Goal: Task Accomplishment & Management: Manage account settings

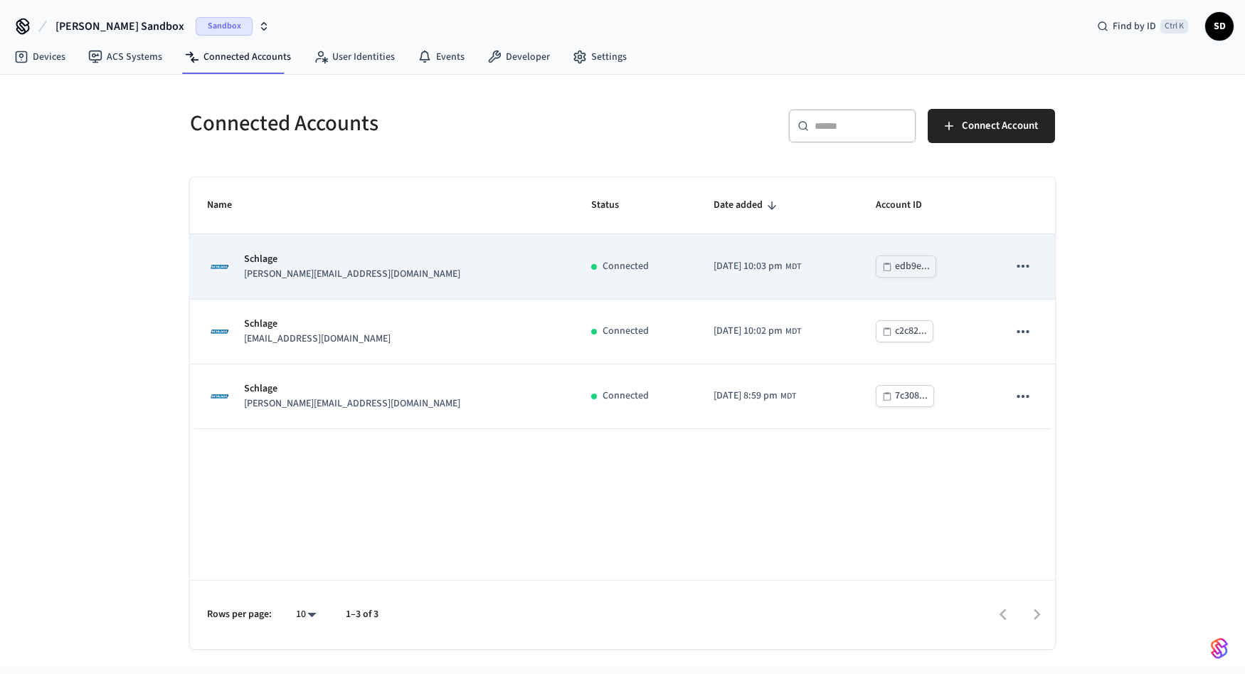
click at [1036, 271] on button "sticky table" at bounding box center [1023, 266] width 30 height 30
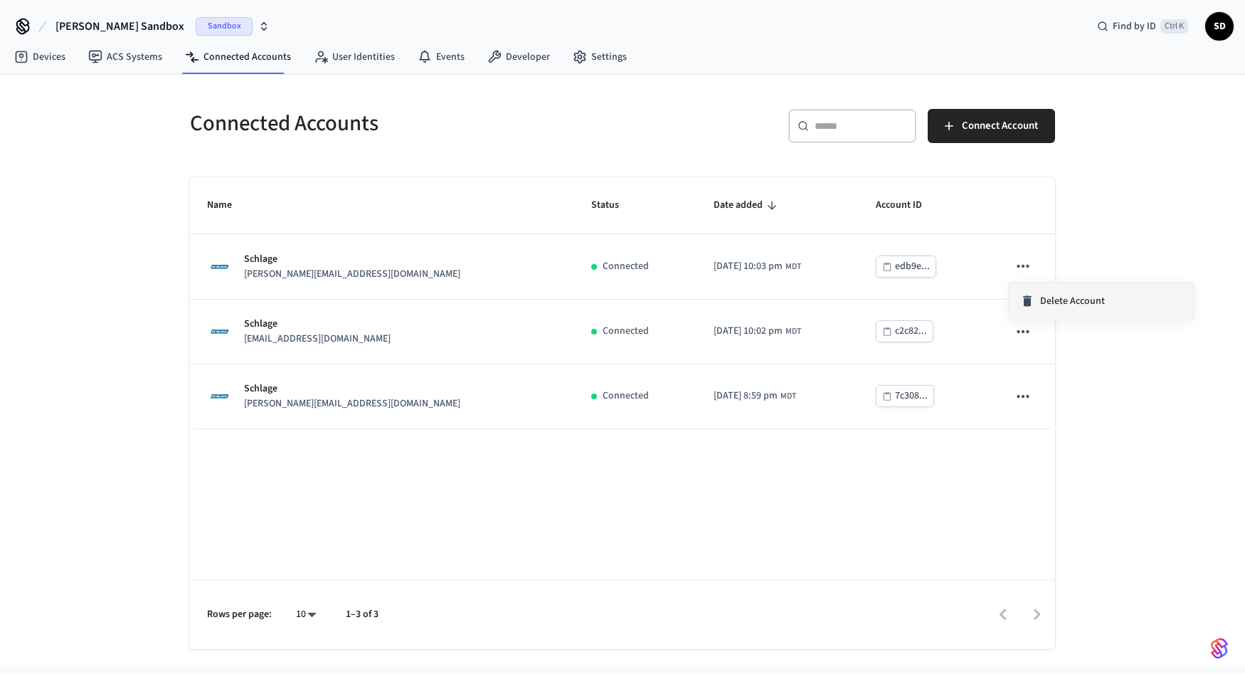
click at [1033, 299] on icon at bounding box center [1027, 301] width 14 height 14
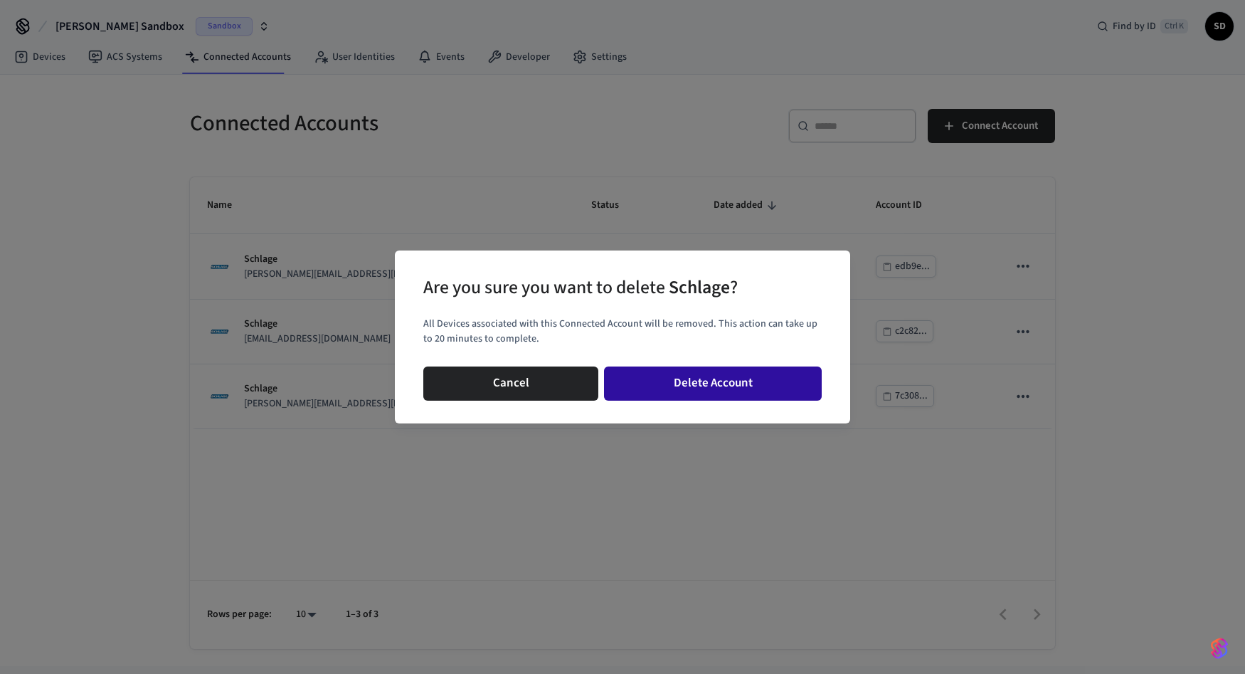
click at [765, 376] on button "Delete Account" at bounding box center [713, 383] width 218 height 34
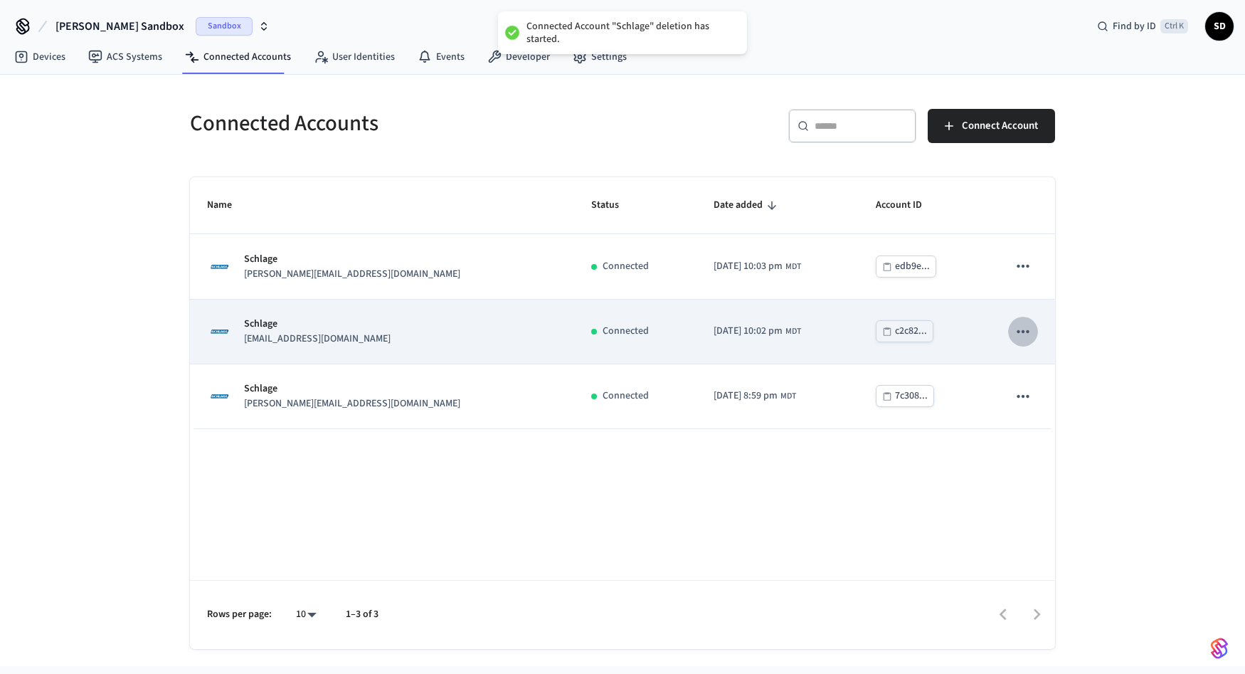
click at [1027, 330] on icon "sticky table" at bounding box center [1023, 330] width 12 height 3
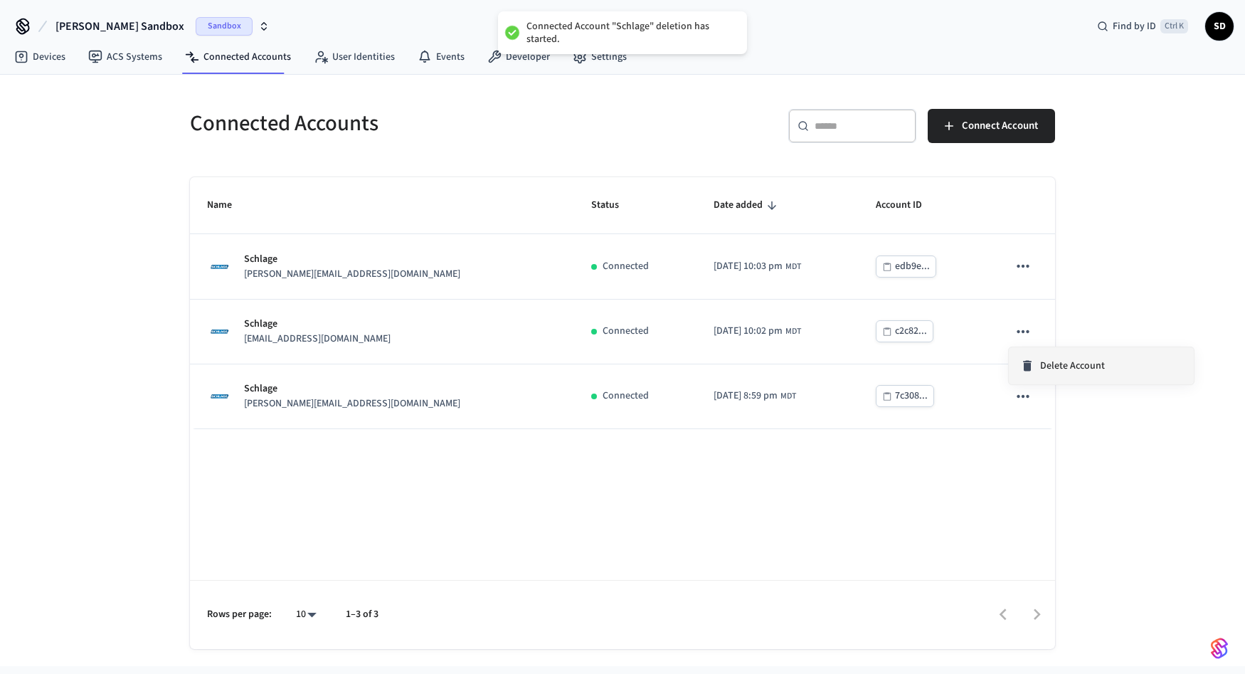
click at [1058, 364] on span "Delete Account" at bounding box center [1072, 366] width 65 height 14
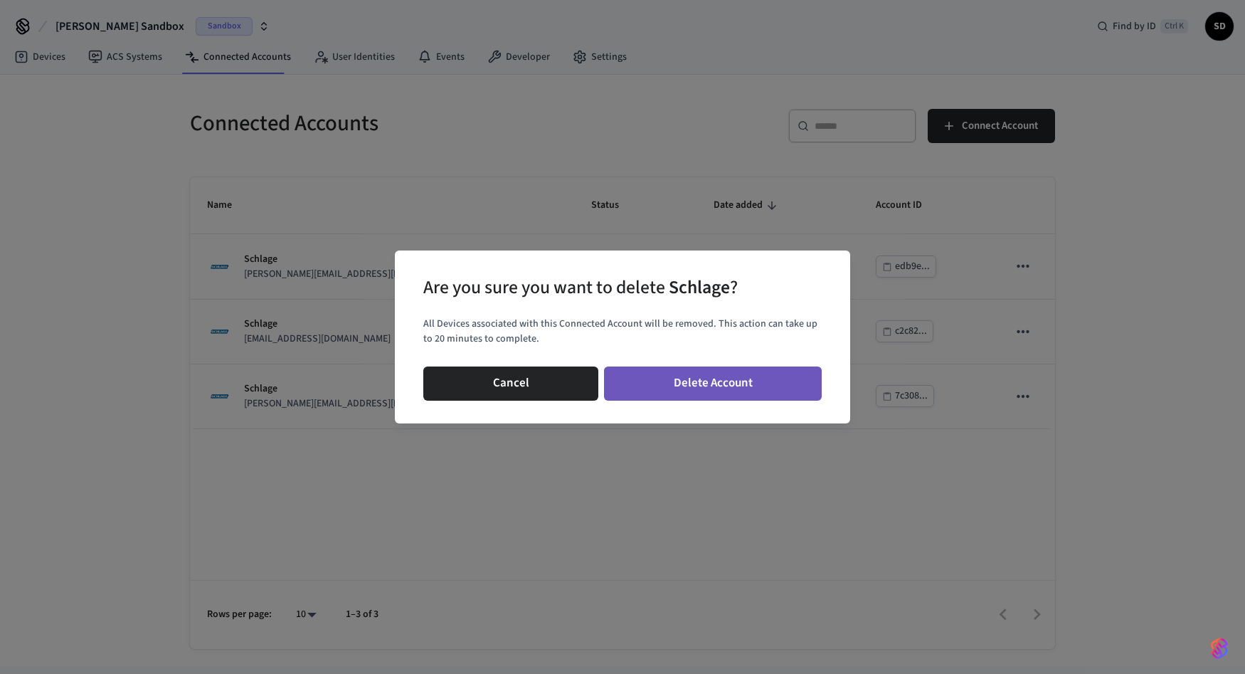
click at [762, 383] on button "Delete Account" at bounding box center [713, 383] width 218 height 34
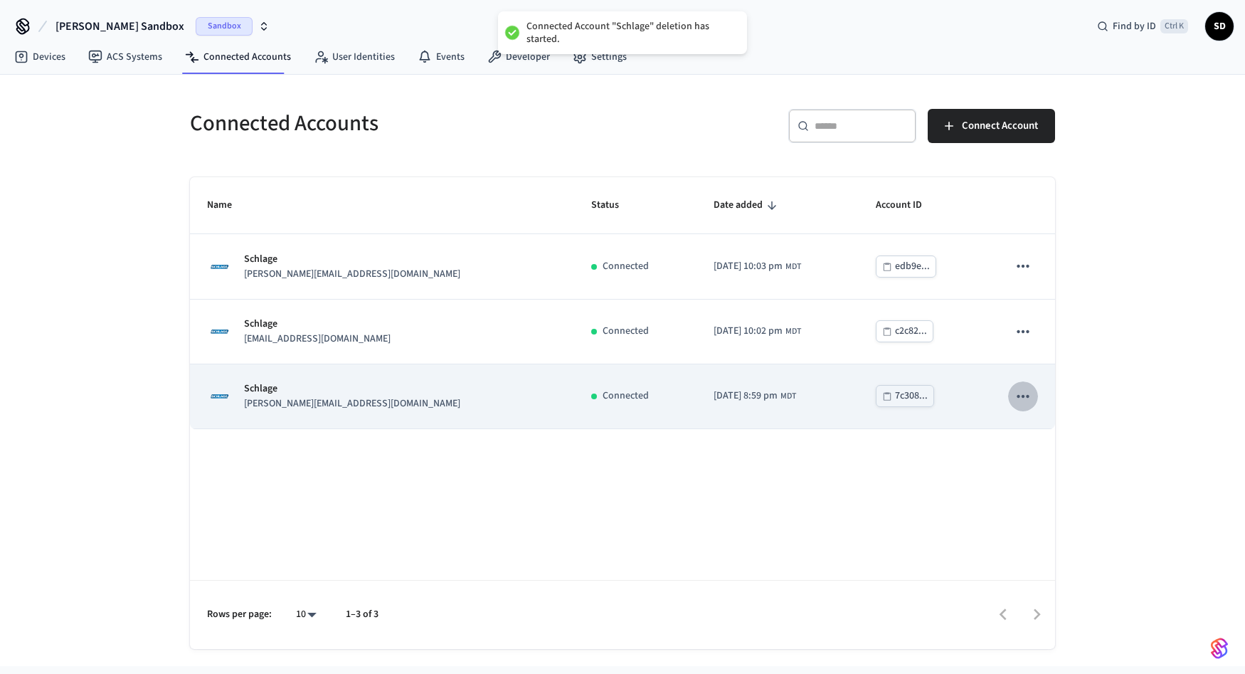
click at [1033, 398] on button "sticky table" at bounding box center [1023, 396] width 30 height 30
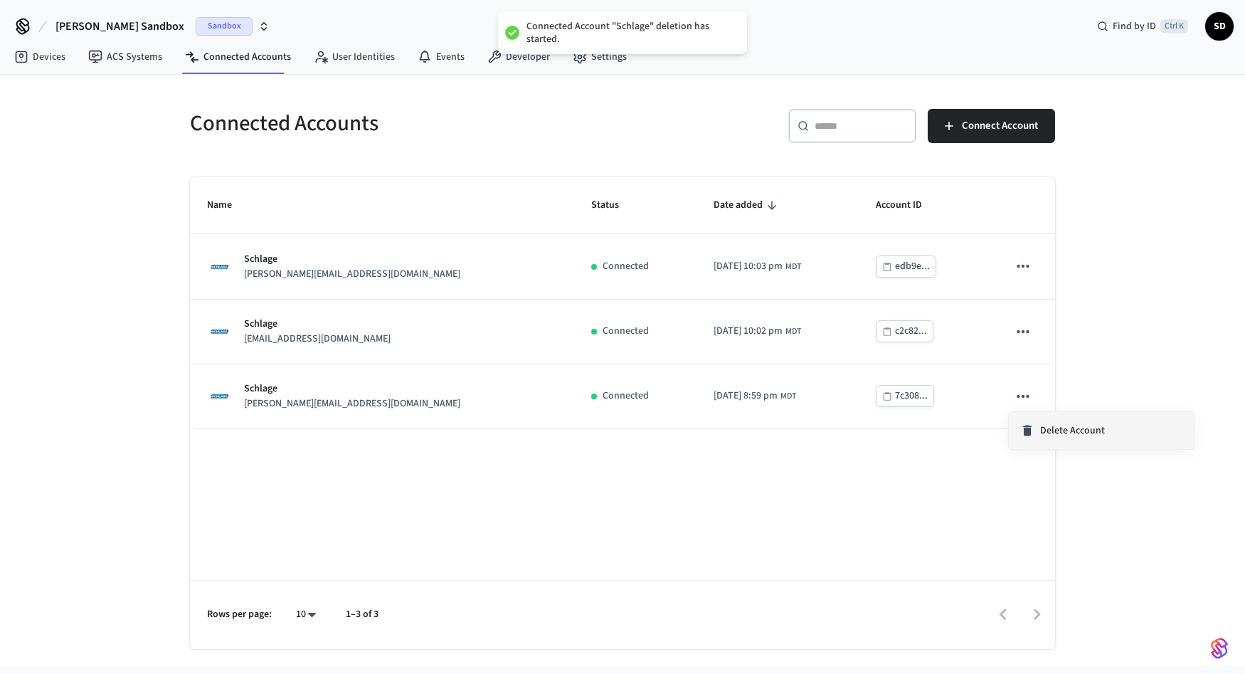
click at [1074, 438] on li "Delete Account" at bounding box center [1101, 430] width 185 height 37
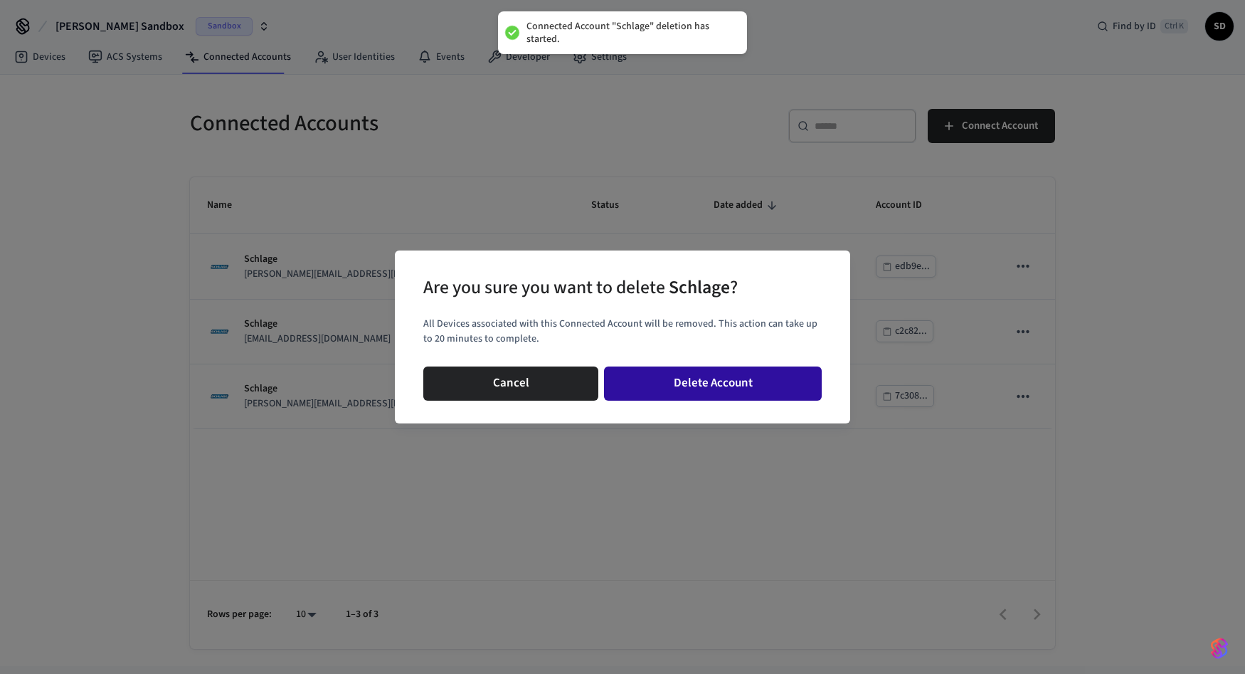
click at [769, 395] on button "Delete Account" at bounding box center [713, 383] width 218 height 34
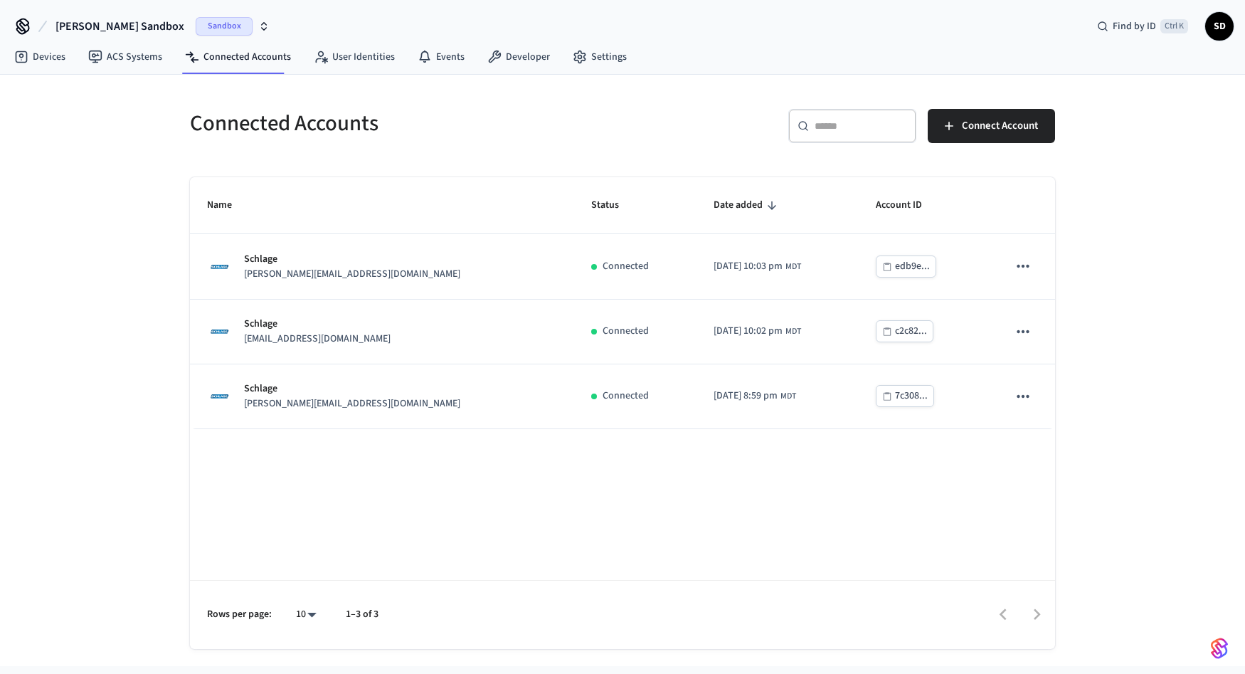
click at [411, 606] on div at bounding box center [723, 614] width 661 height 33
click at [874, 445] on div "Name Status Date added Account ID Schlage [PERSON_NAME][EMAIL_ADDRESS][DOMAIN_N…" at bounding box center [622, 413] width 865 height 472
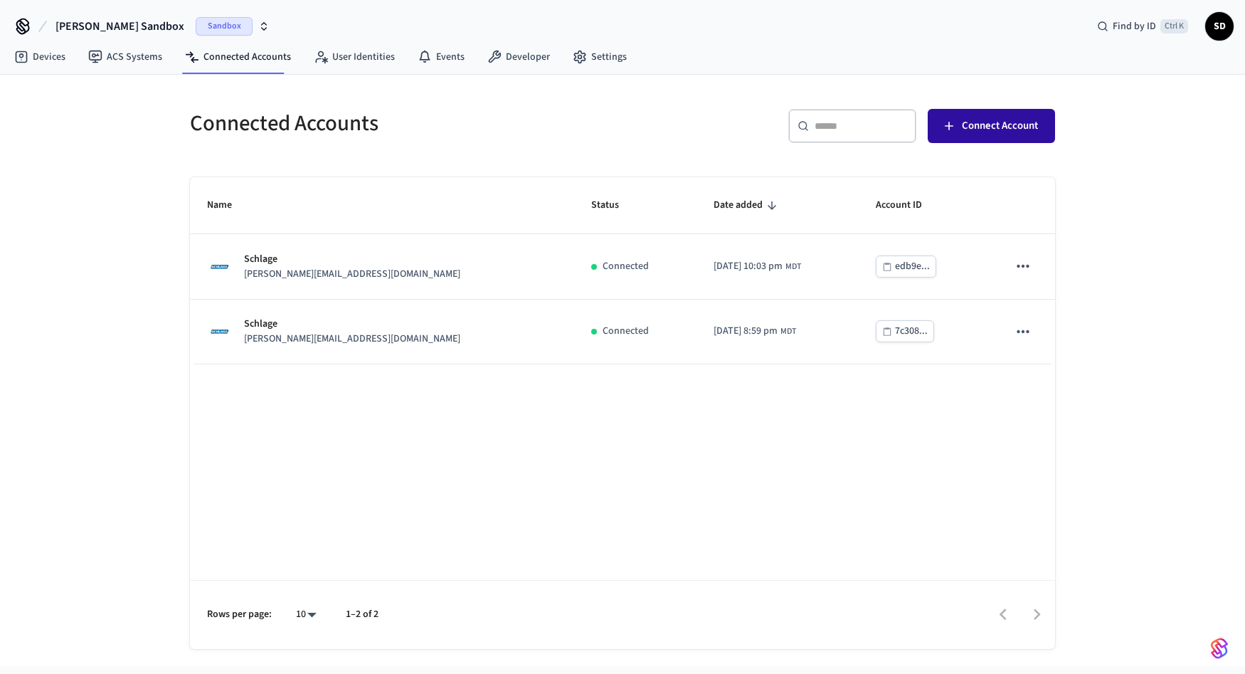
click at [973, 130] on span "Connect Account" at bounding box center [1000, 126] width 76 height 18
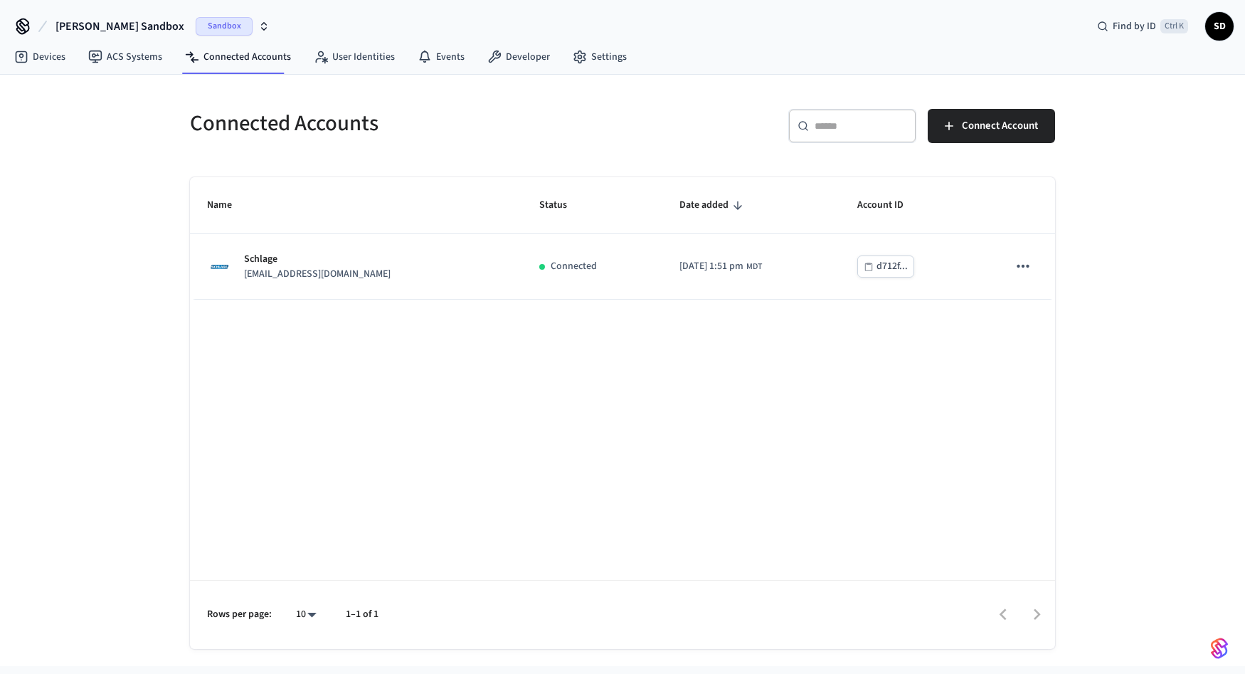
click at [584, 428] on div "Name Status Date added Account ID Schlage [EMAIL_ADDRESS][DOMAIN_NAME] Connecte…" at bounding box center [622, 413] width 865 height 472
click at [29, 58] on link "Devices" at bounding box center [40, 57] width 74 height 26
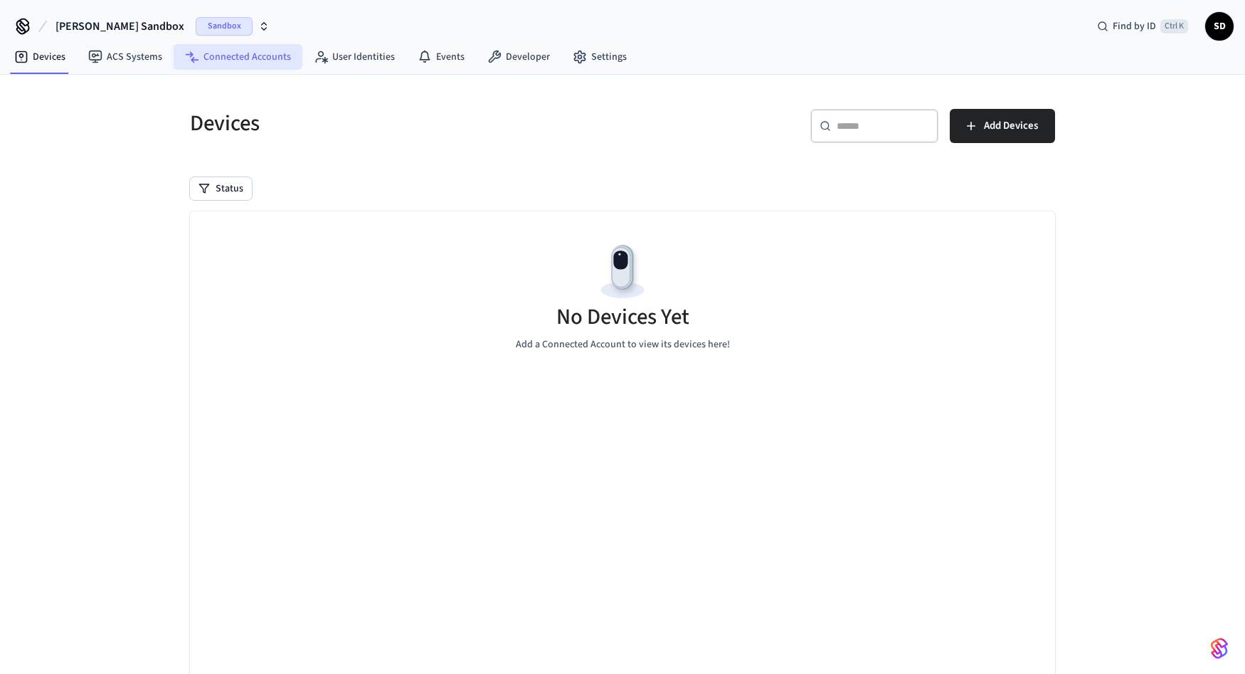
click at [222, 59] on link "Connected Accounts" at bounding box center [238, 57] width 129 height 26
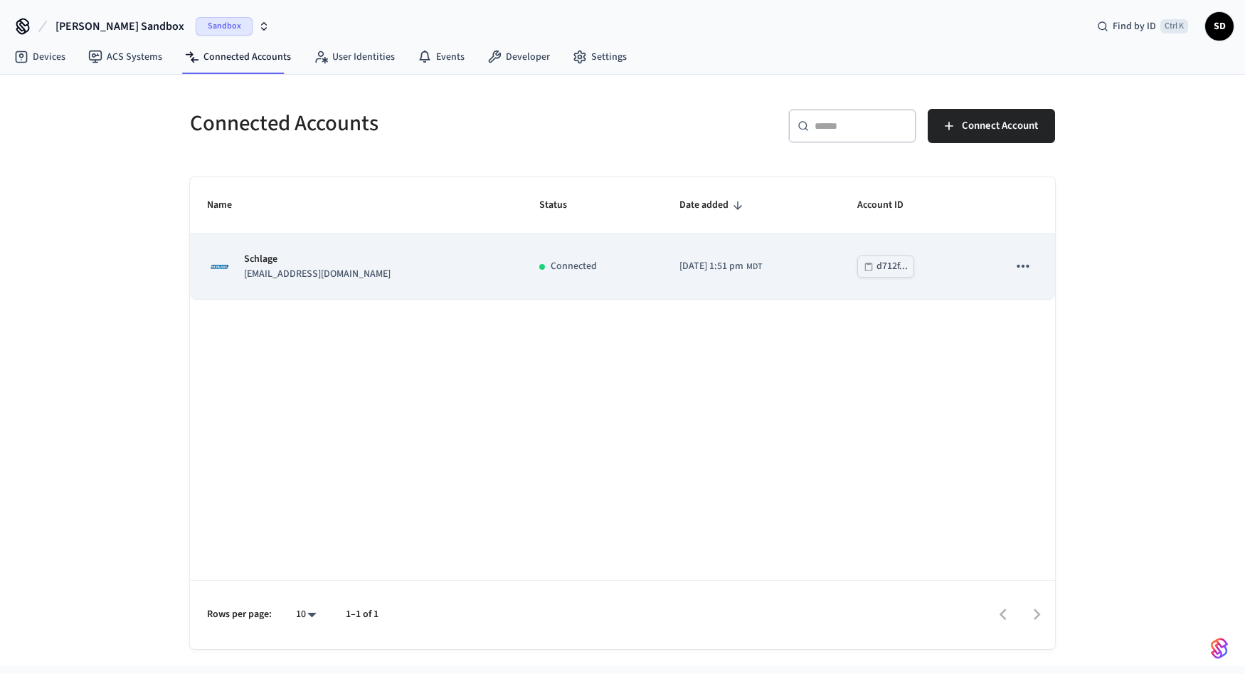
click at [1027, 266] on icon "sticky table" at bounding box center [1023, 266] width 12 height 3
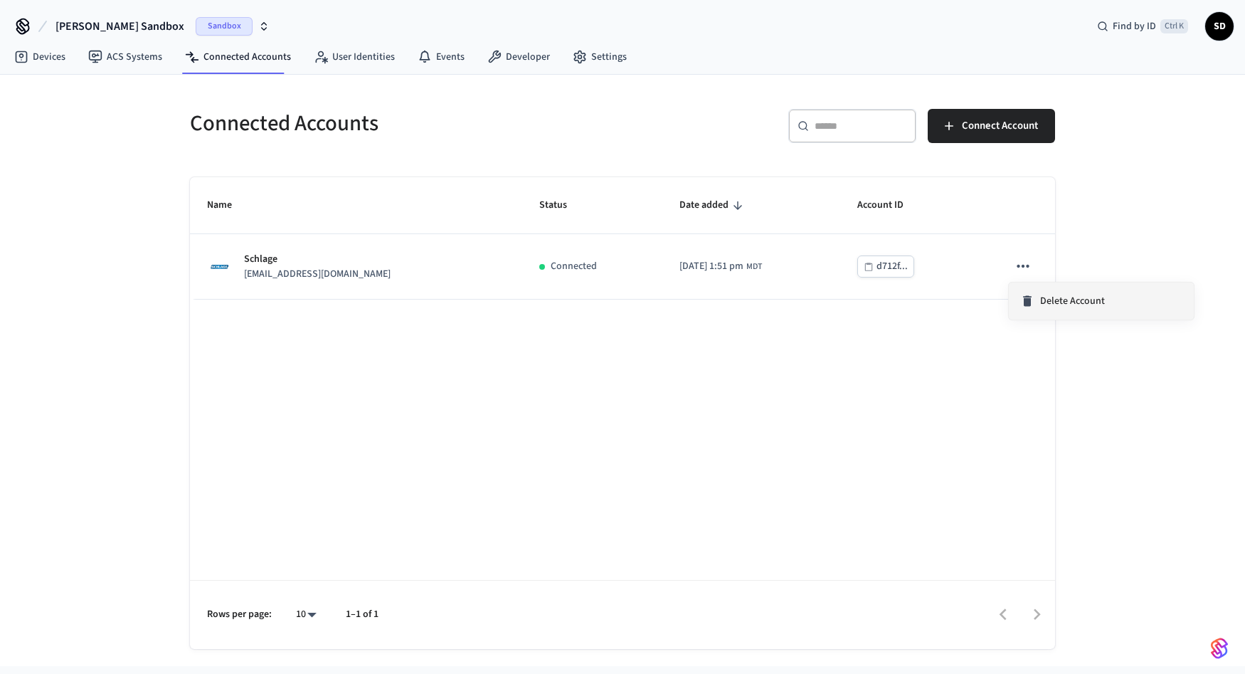
click at [1079, 294] on span "Delete Account" at bounding box center [1072, 301] width 65 height 14
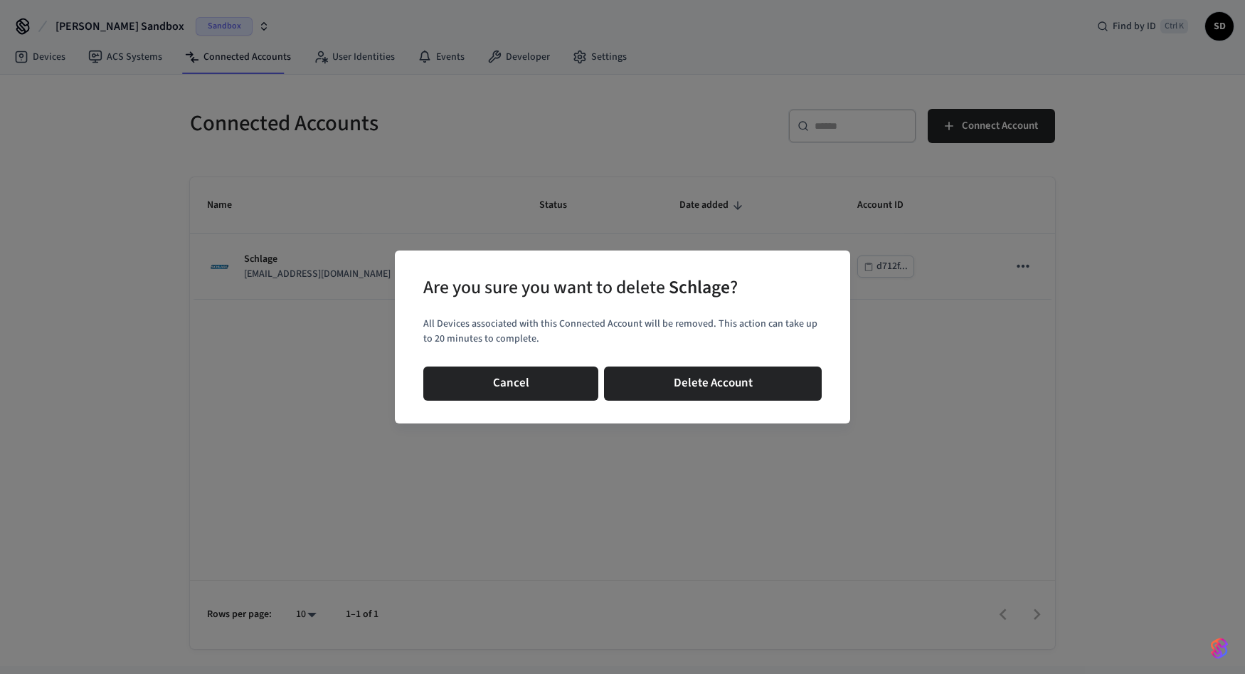
click at [664, 420] on div "Are you sure you want to delete Schlage ? All Devices associated with this Conn…" at bounding box center [622, 336] width 455 height 173
click at [679, 391] on button "Delete Account" at bounding box center [713, 383] width 218 height 34
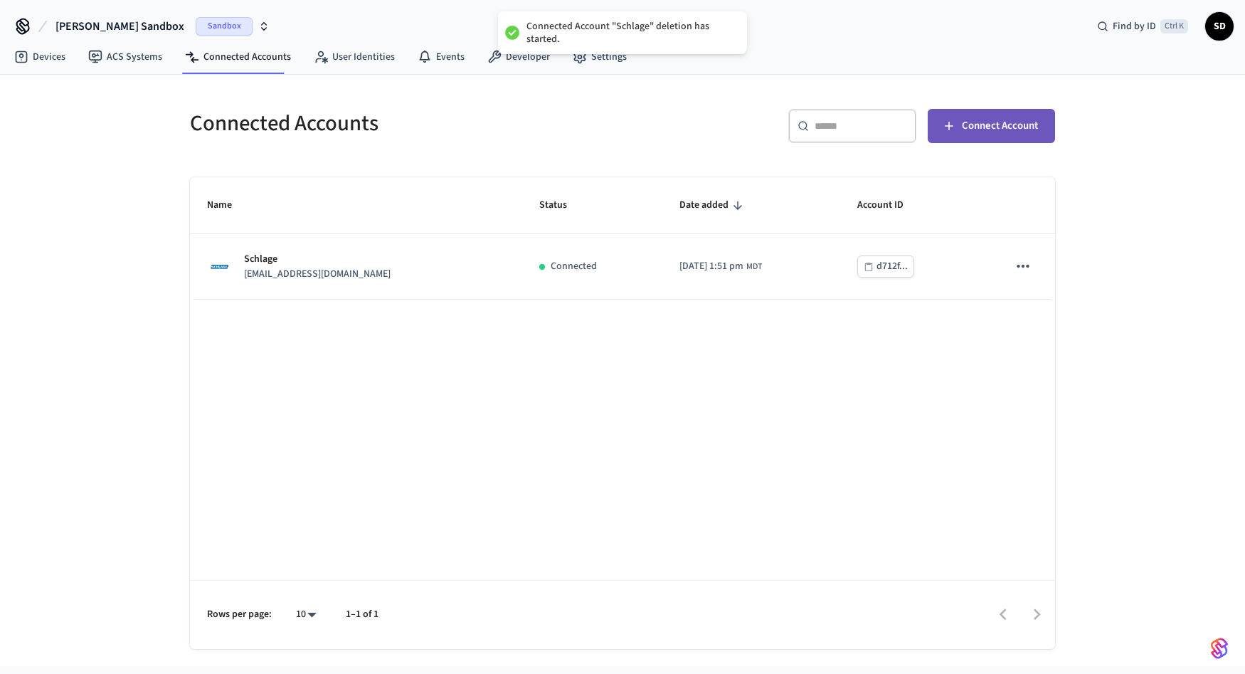
click at [993, 133] on span "Connect Account" at bounding box center [1000, 126] width 76 height 18
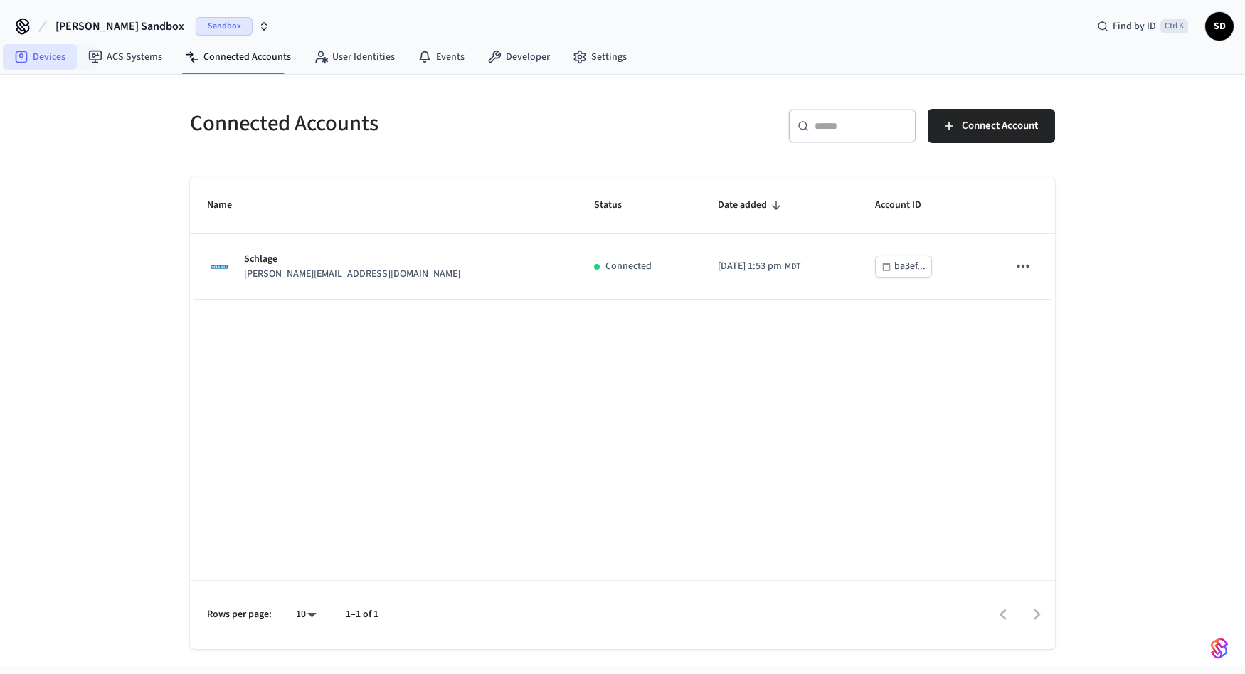
click at [65, 60] on link "Devices" at bounding box center [40, 57] width 74 height 26
